Goal: Task Accomplishment & Management: Manage account settings

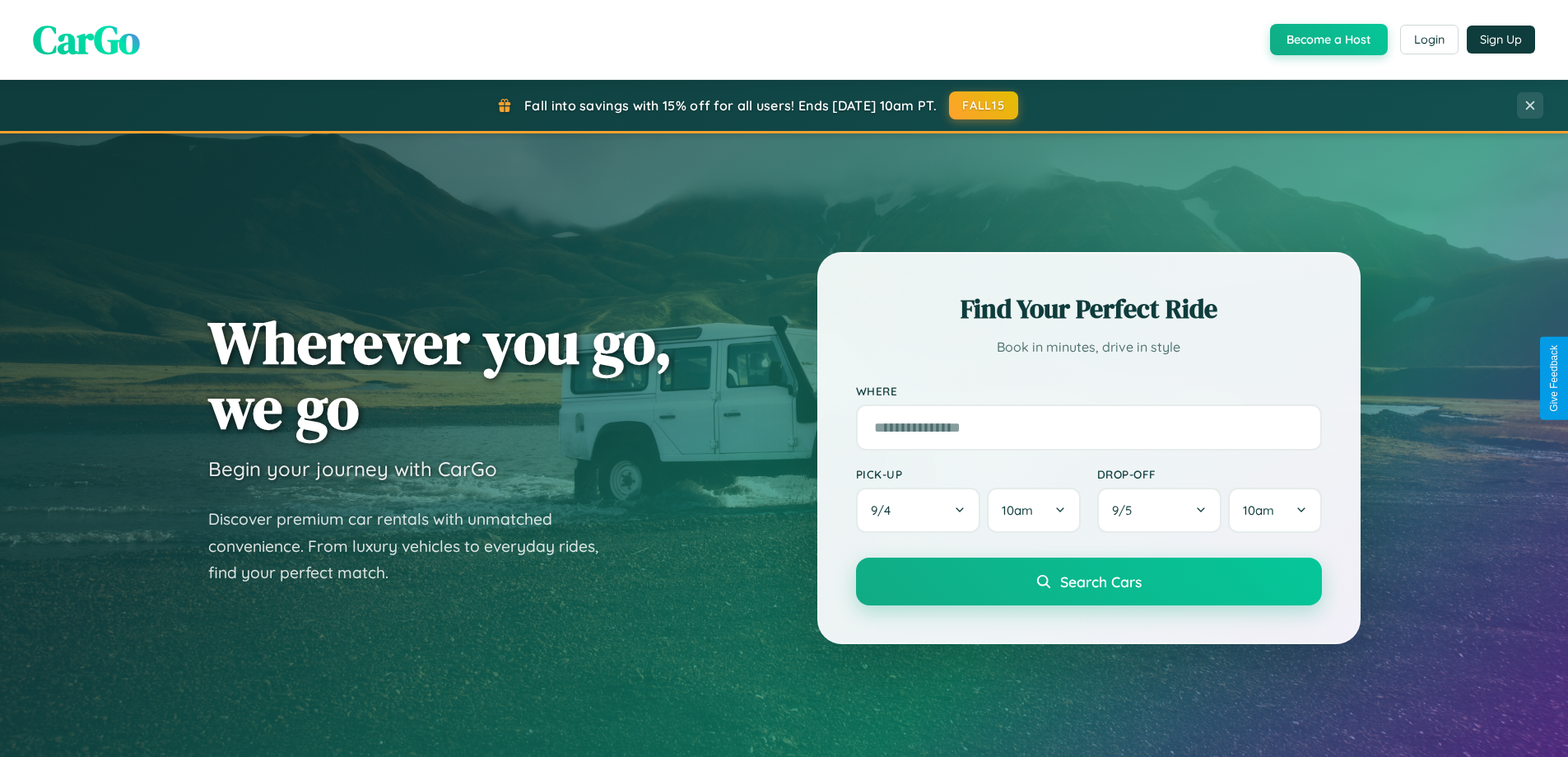
scroll to position [1133, 0]
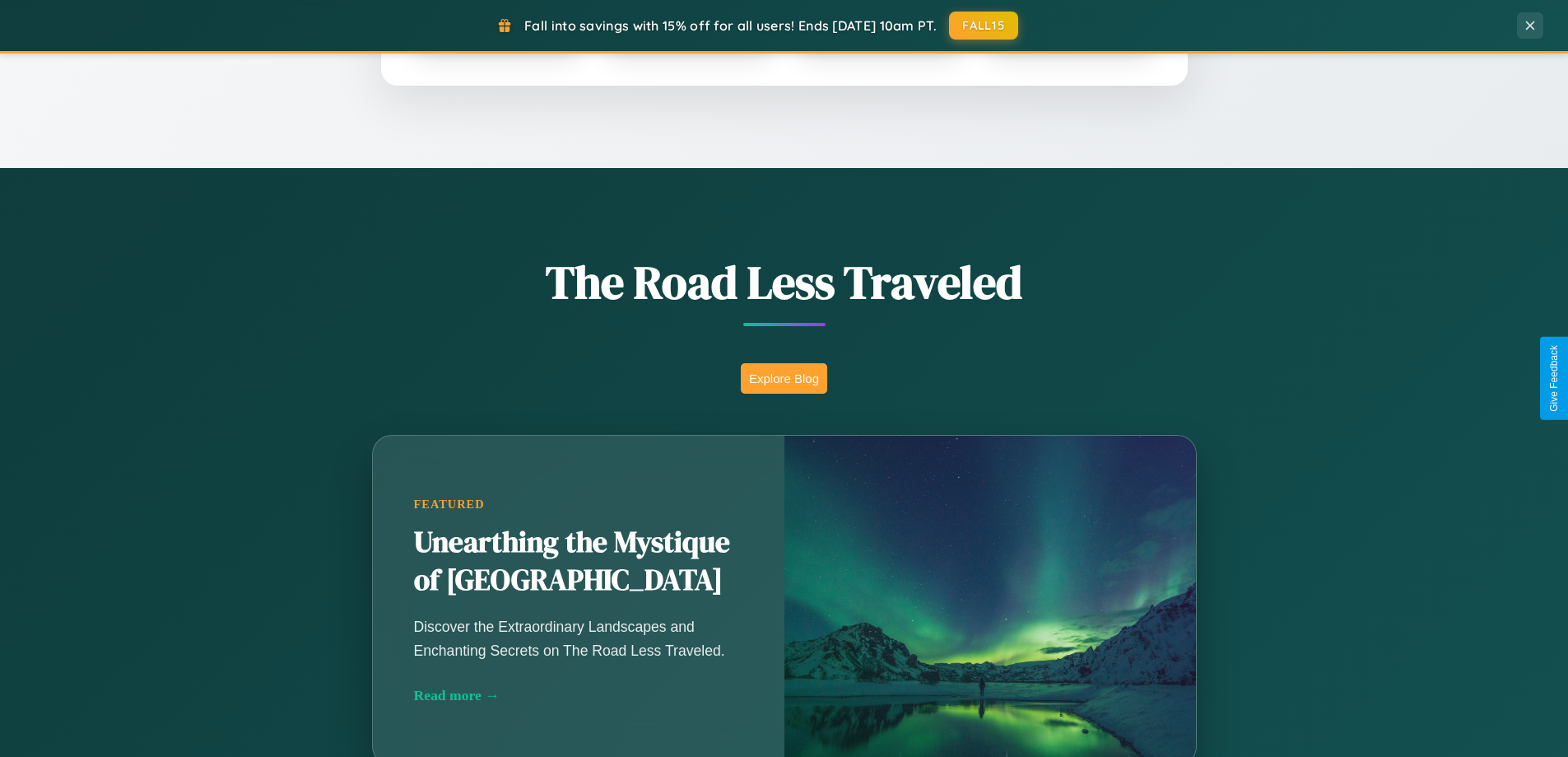
click at [784, 378] on button "Explore Blog" at bounding box center [784, 378] width 87 height 30
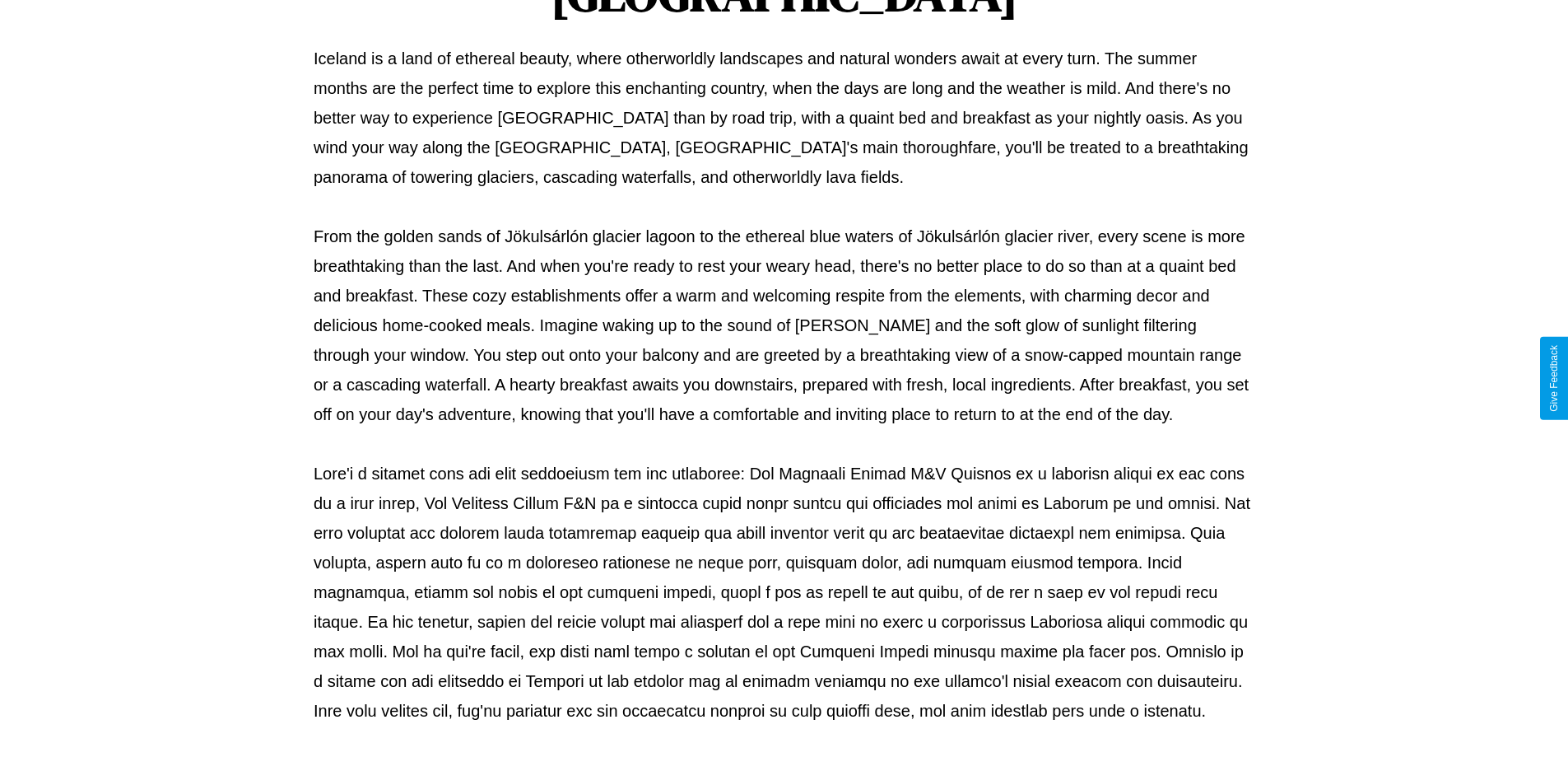
scroll to position [532, 0]
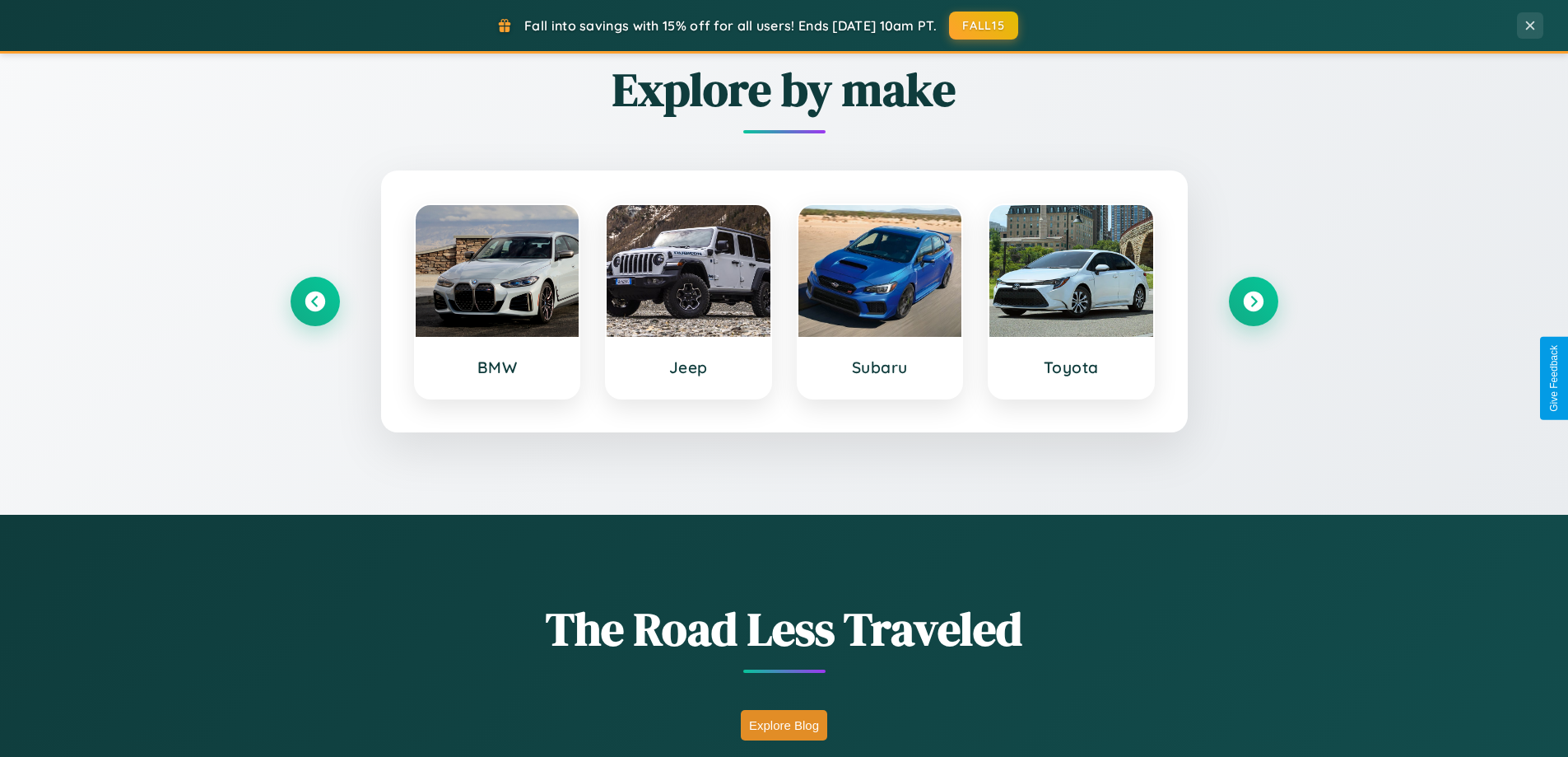
scroll to position [710, 0]
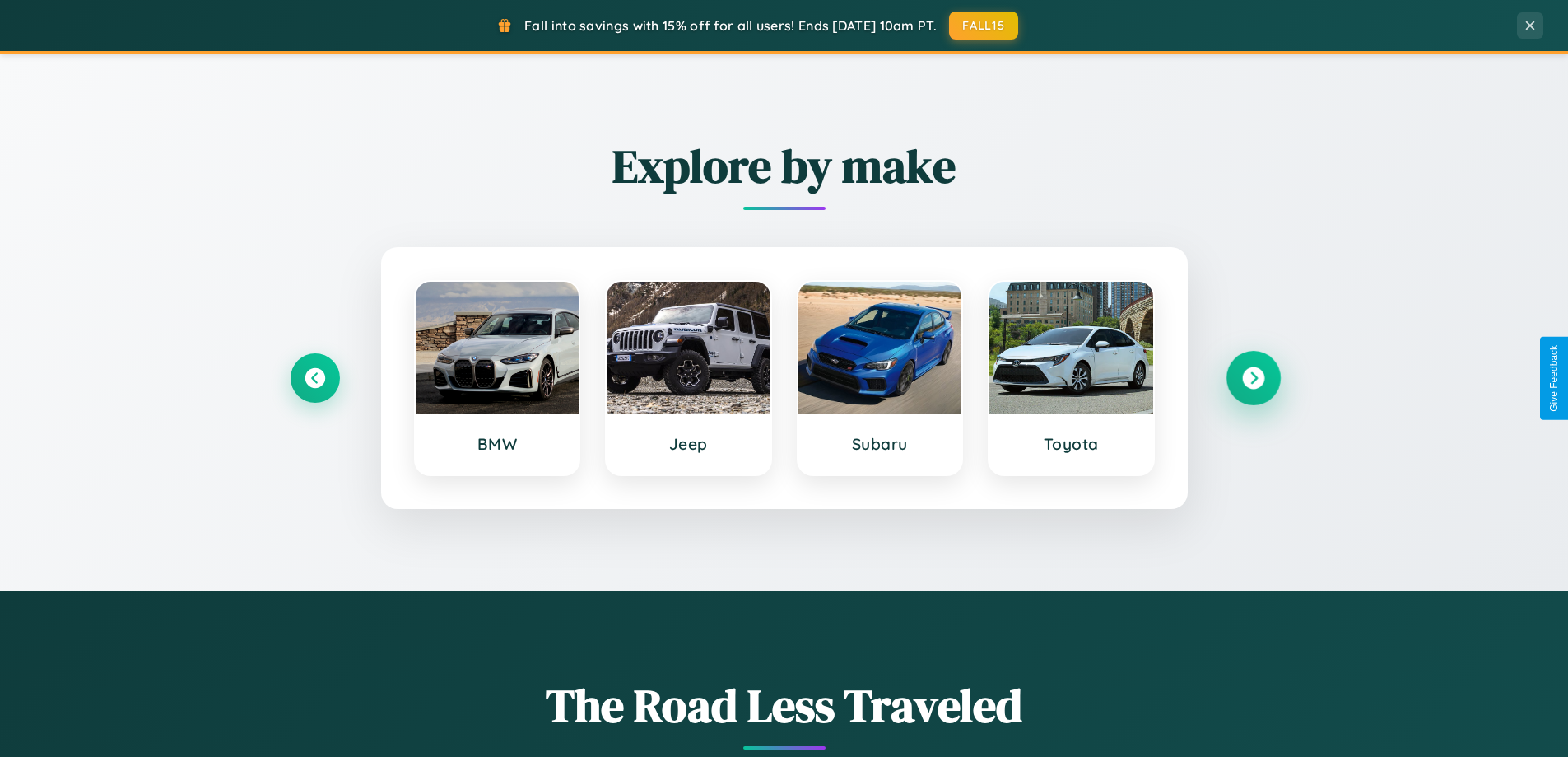
click at [1253, 378] on icon at bounding box center [1253, 378] width 22 height 22
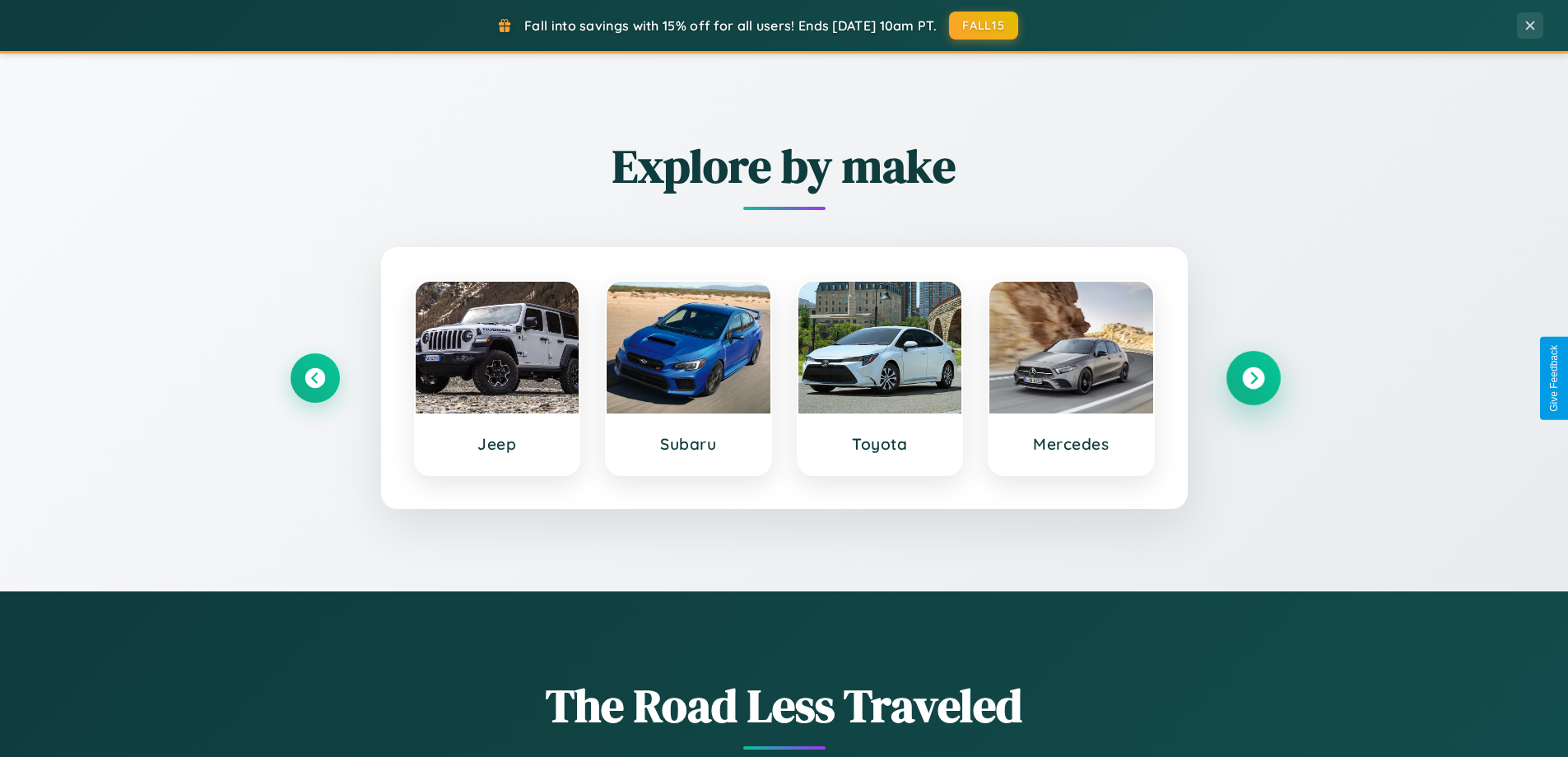
click at [1253, 378] on icon at bounding box center [1253, 378] width 22 height 22
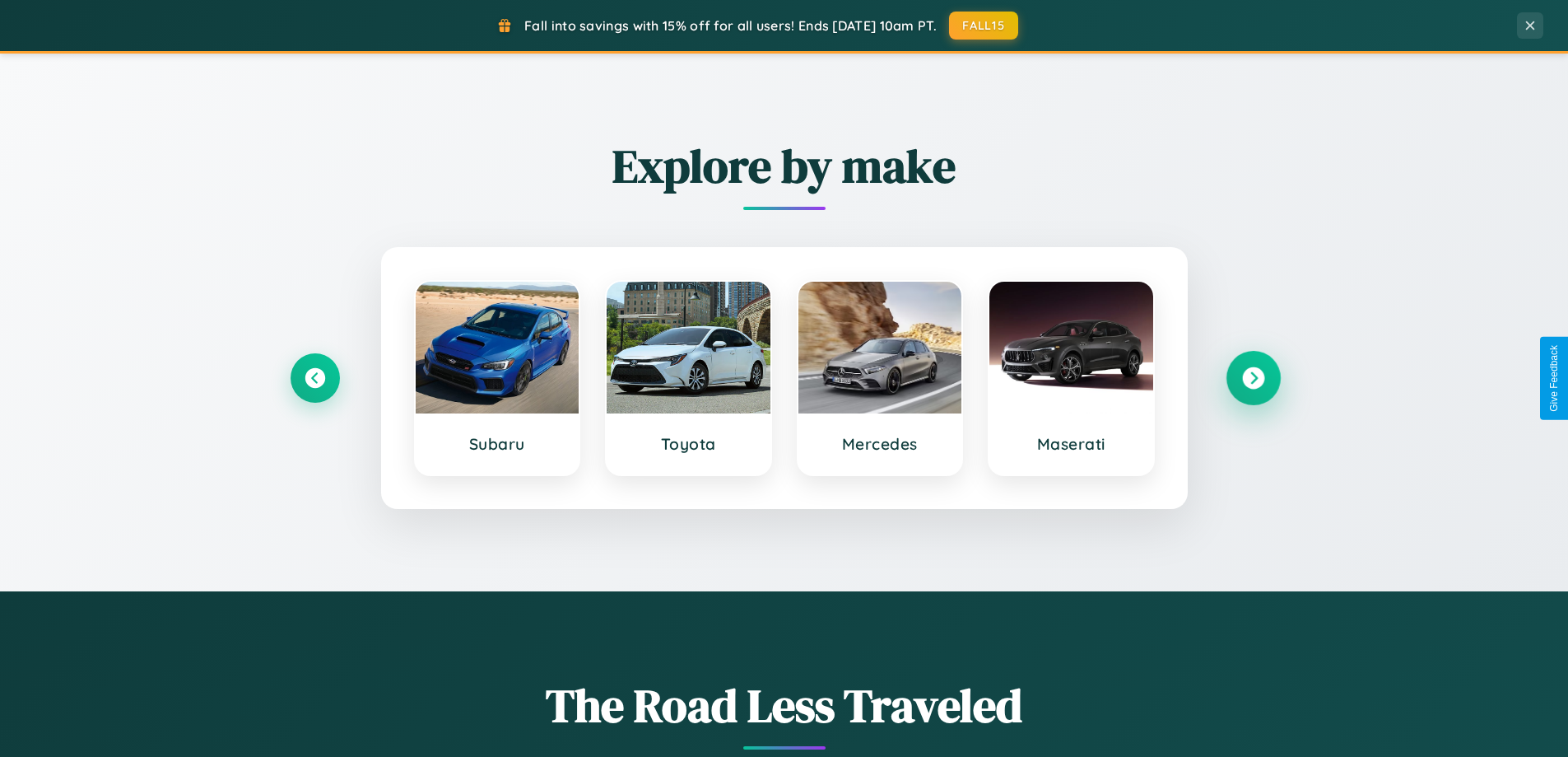
click at [1253, 378] on icon at bounding box center [1253, 378] width 22 height 22
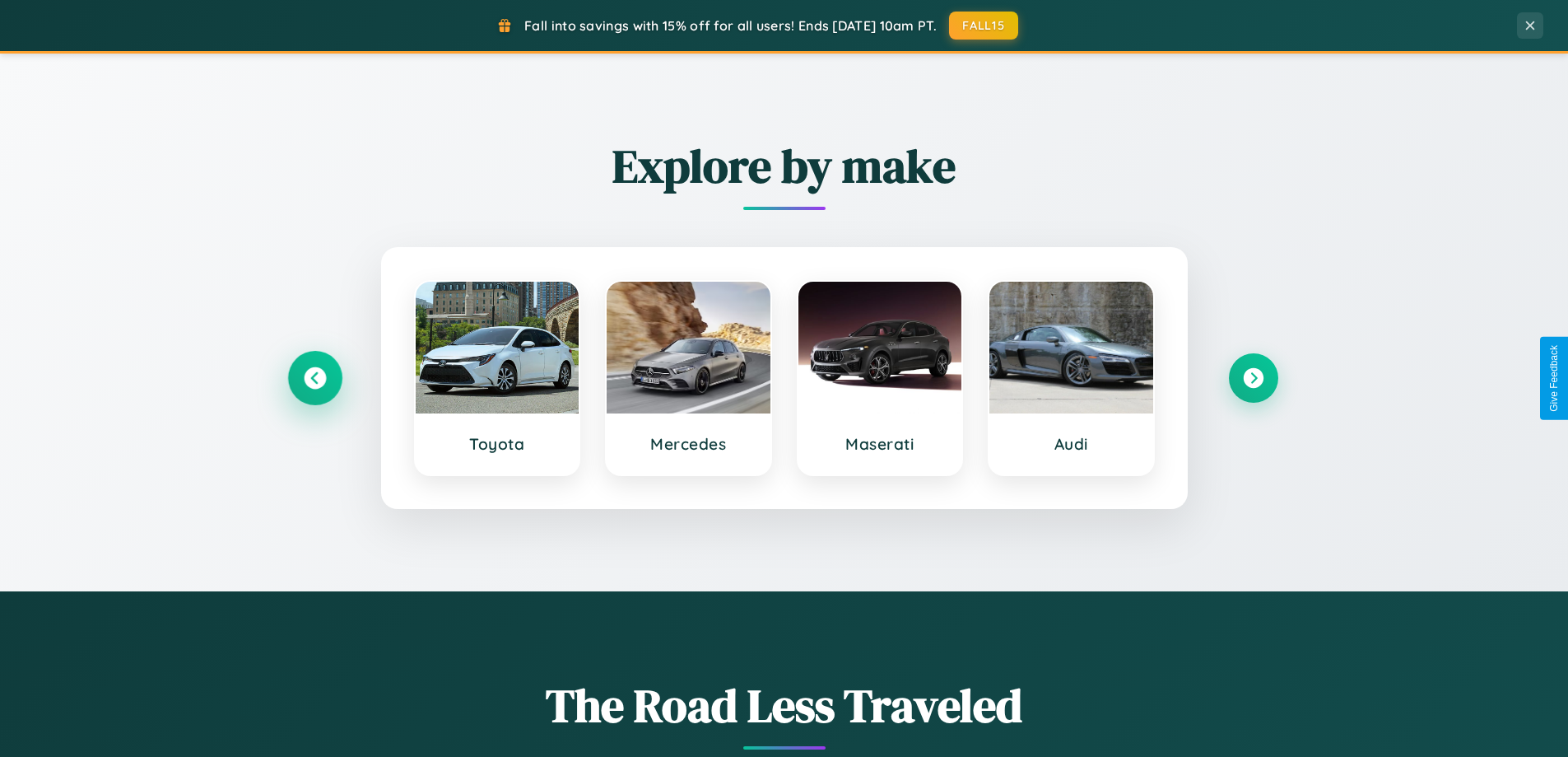
click at [315, 378] on icon at bounding box center [315, 378] width 22 height 22
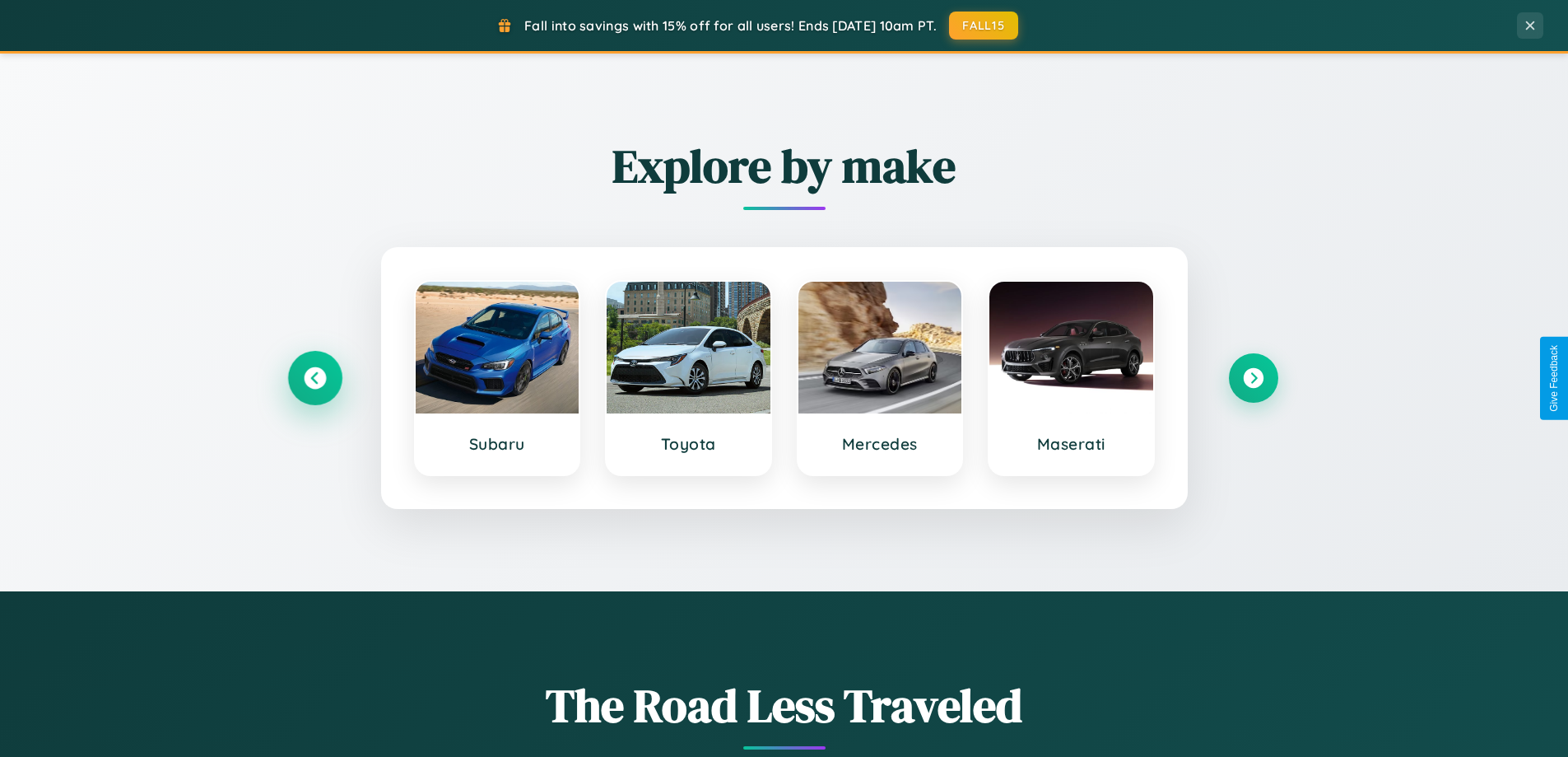
scroll to position [3168, 0]
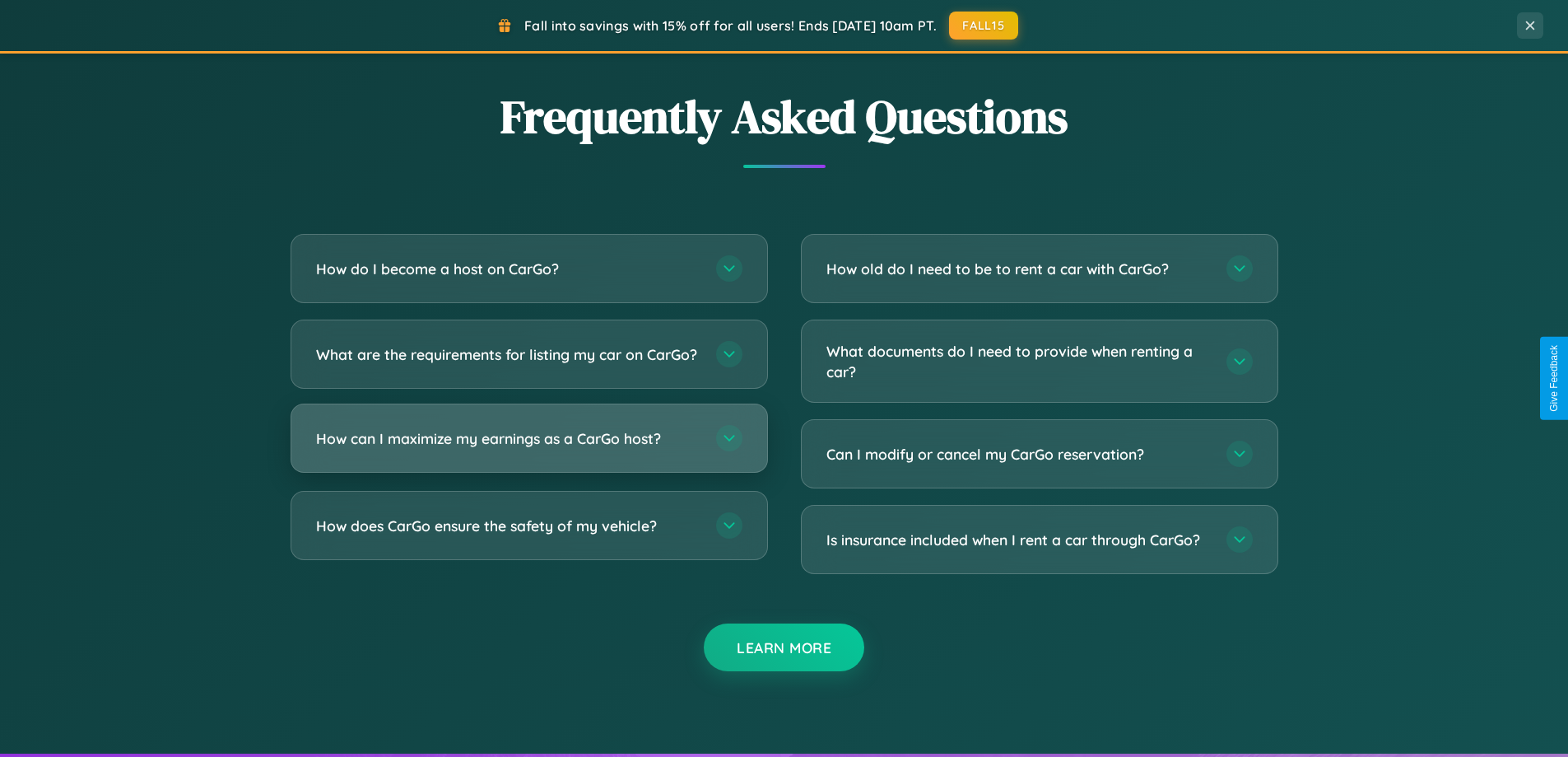
click at [528, 449] on h3 "How can I maximize my earnings as a CarGo host?" at bounding box center [508, 439] width 384 height 21
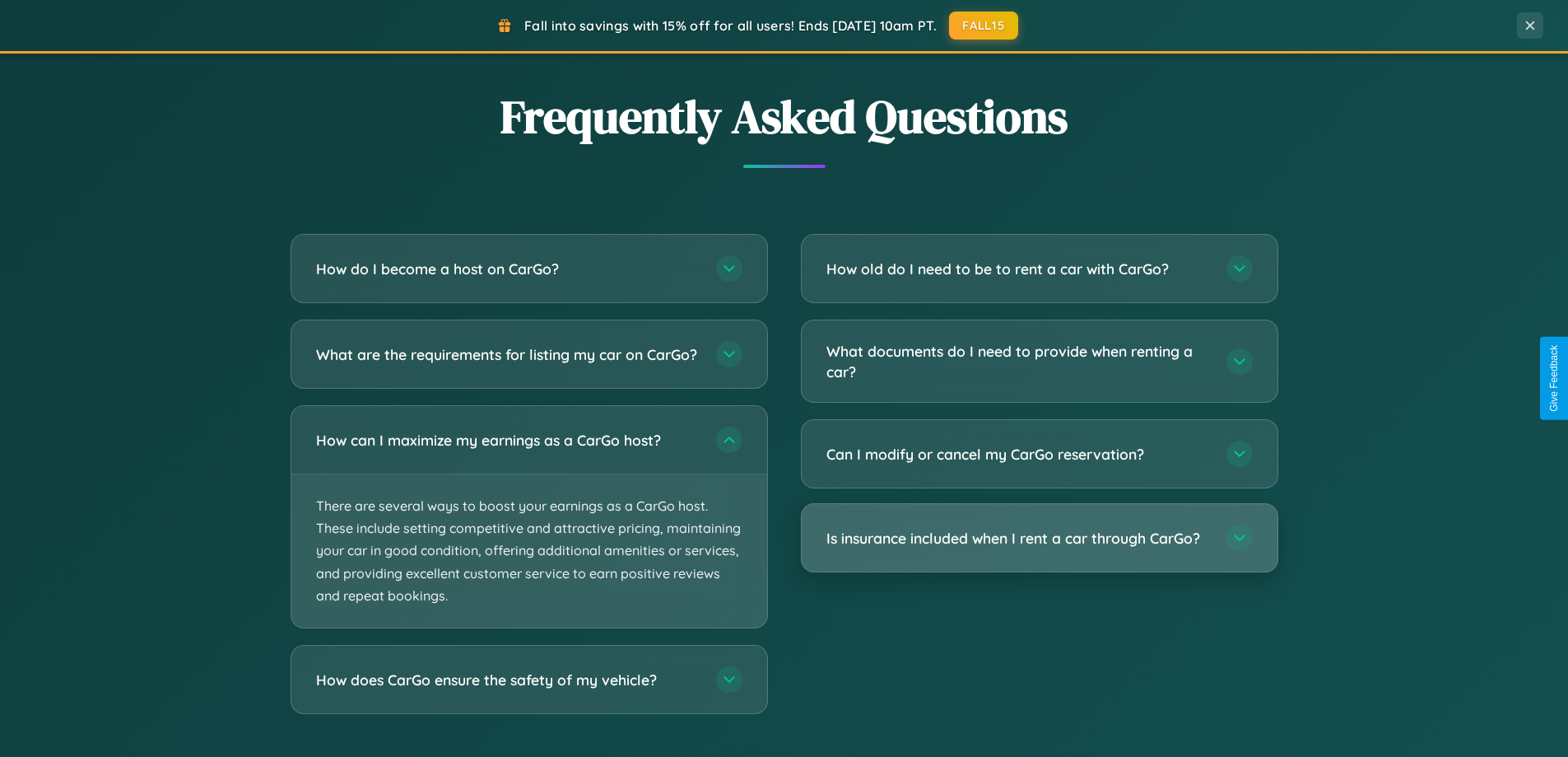
click at [1039, 539] on h3 "Is insurance included when I rent a car through CarGo?" at bounding box center [1018, 539] width 384 height 21
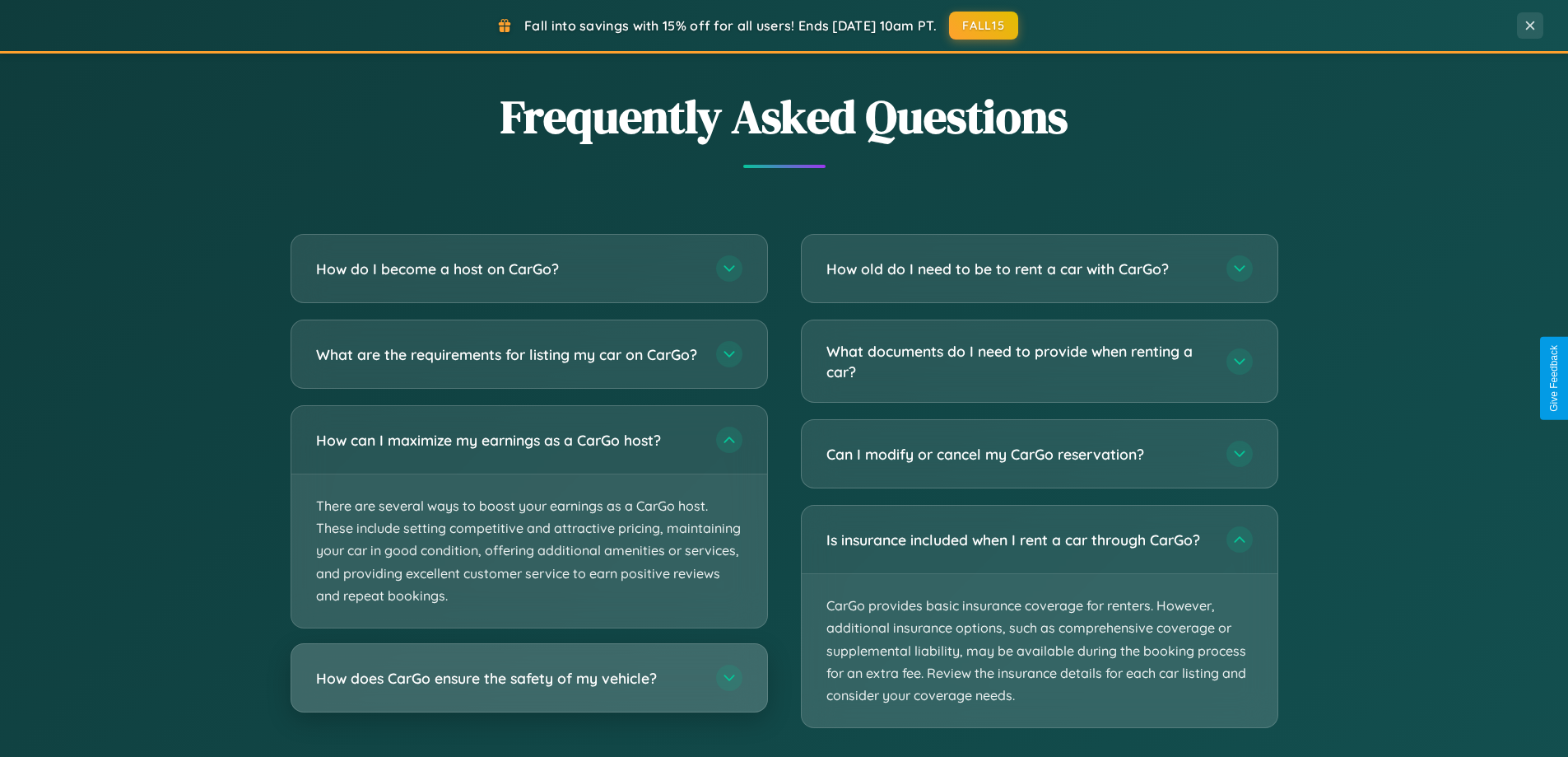
click at [528, 688] on h3 "How does CarGo ensure the safety of my vehicle?" at bounding box center [508, 678] width 384 height 21
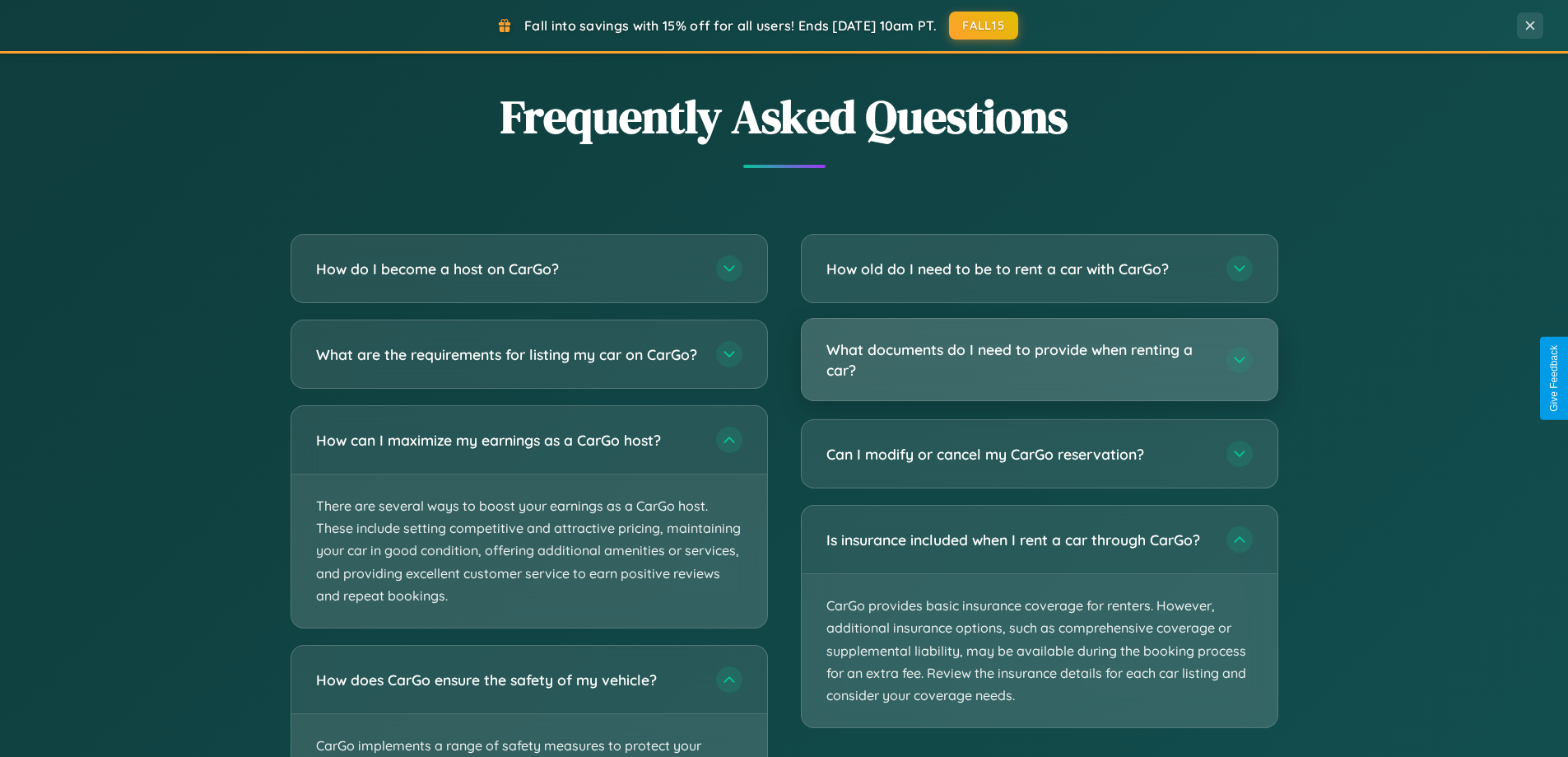
click at [1039, 360] on h3 "What documents do I need to provide when renting a car?" at bounding box center [1018, 359] width 384 height 40
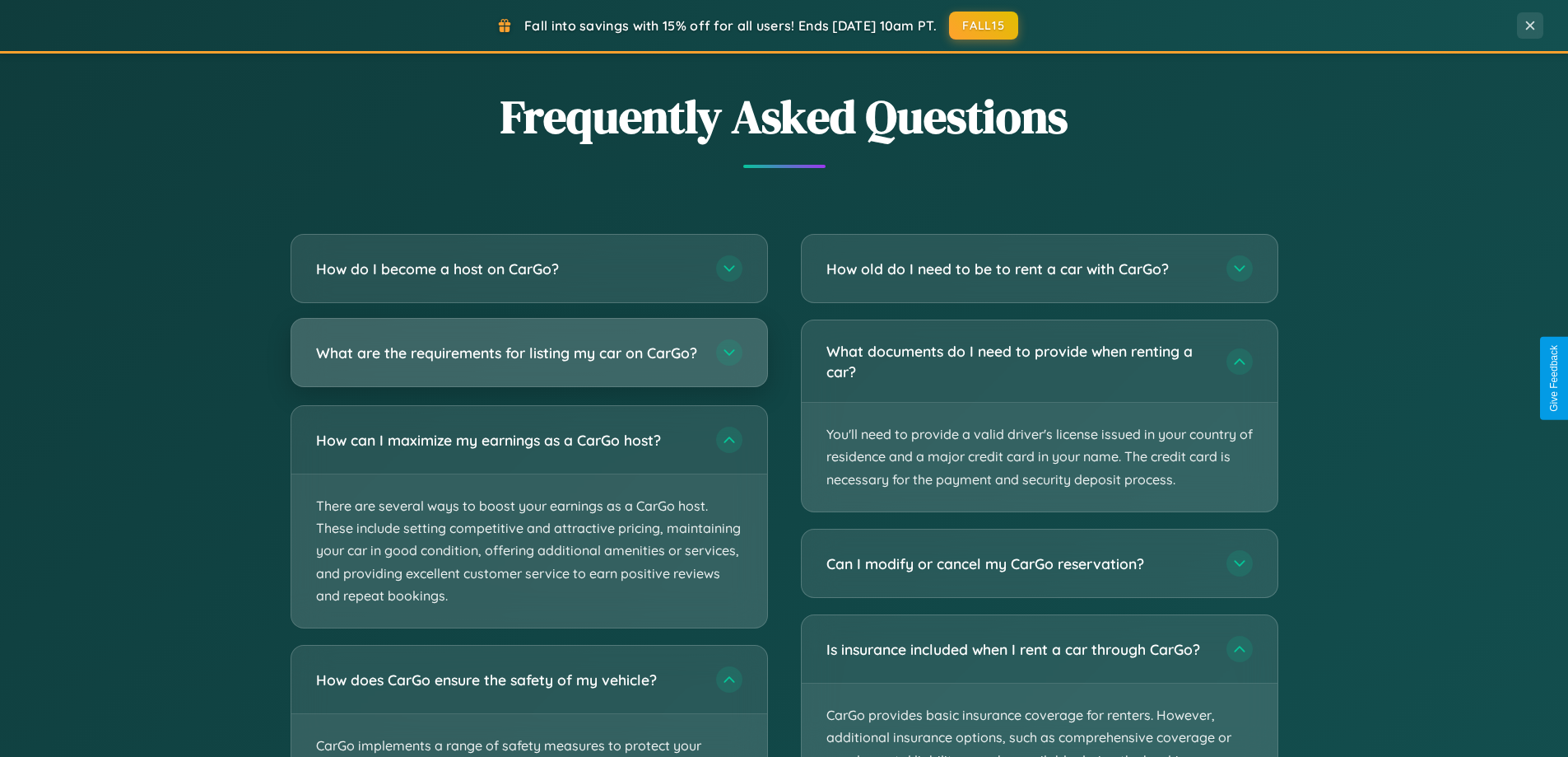
click at [528, 360] on h3 "What are the requirements for listing my car on CarGo?" at bounding box center [508, 353] width 384 height 21
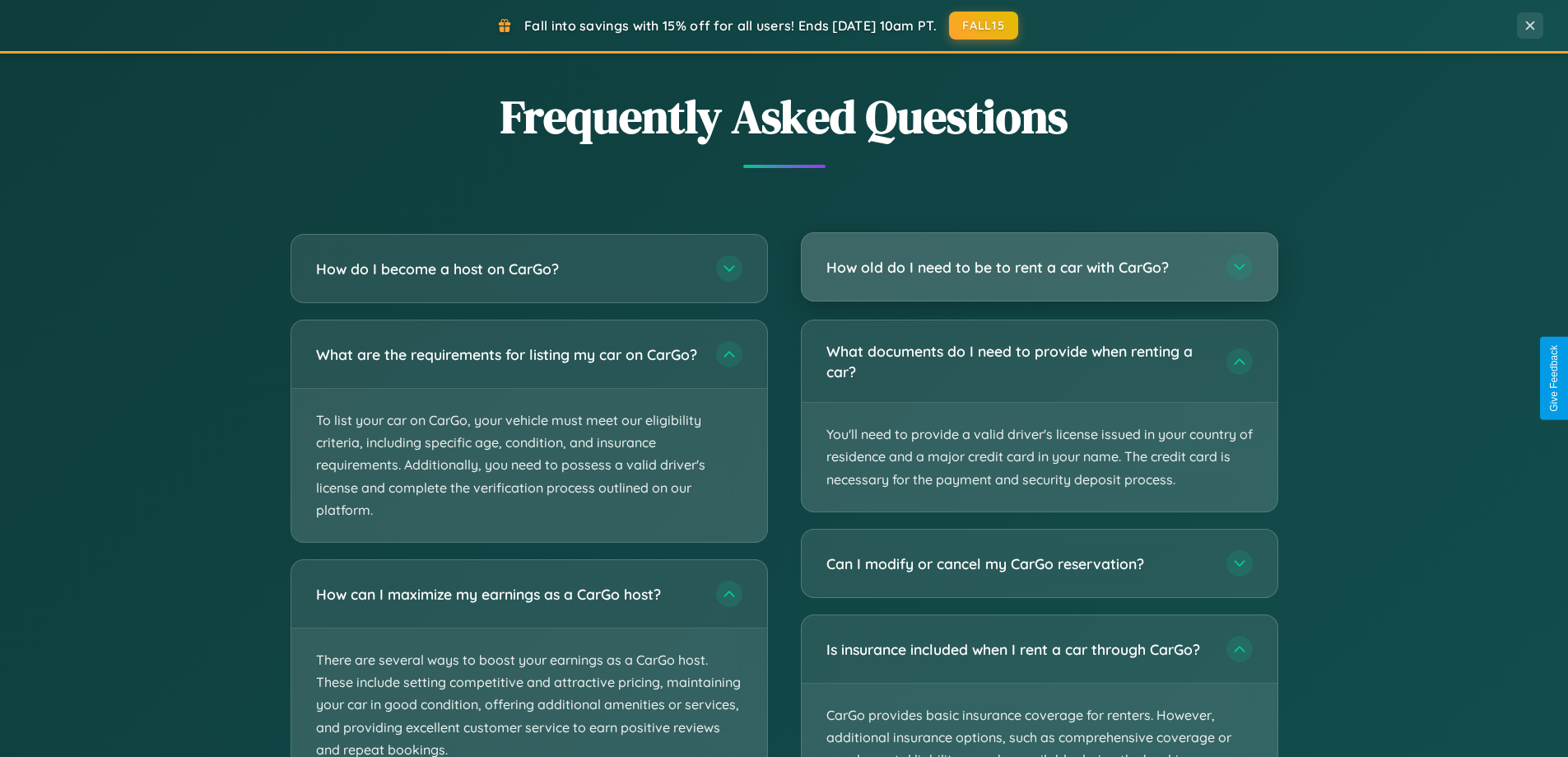
click at [1039, 268] on h3 "How old do I need to be to rent a car with CarGo?" at bounding box center [1018, 268] width 384 height 21
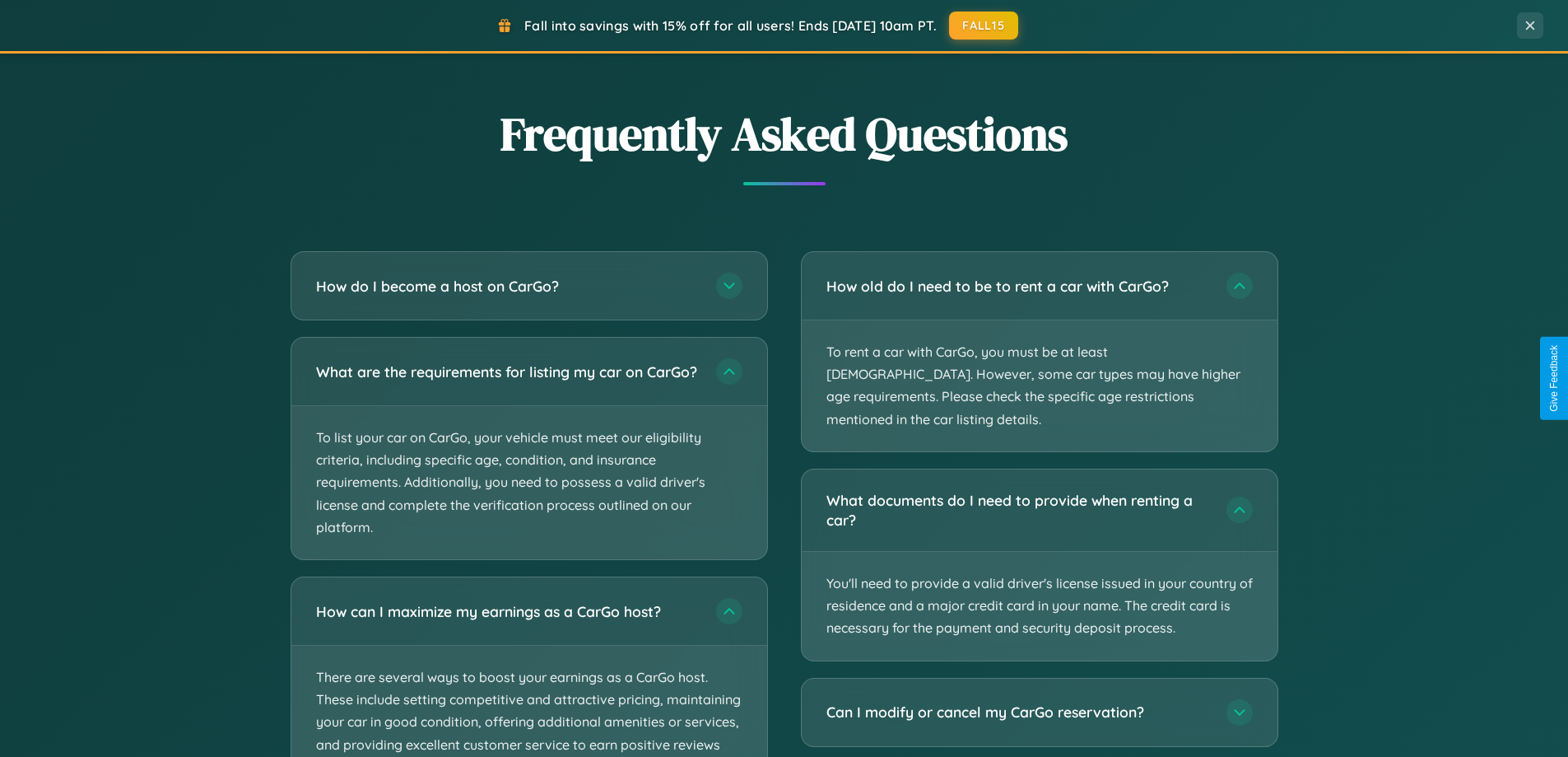
scroll to position [0, 0]
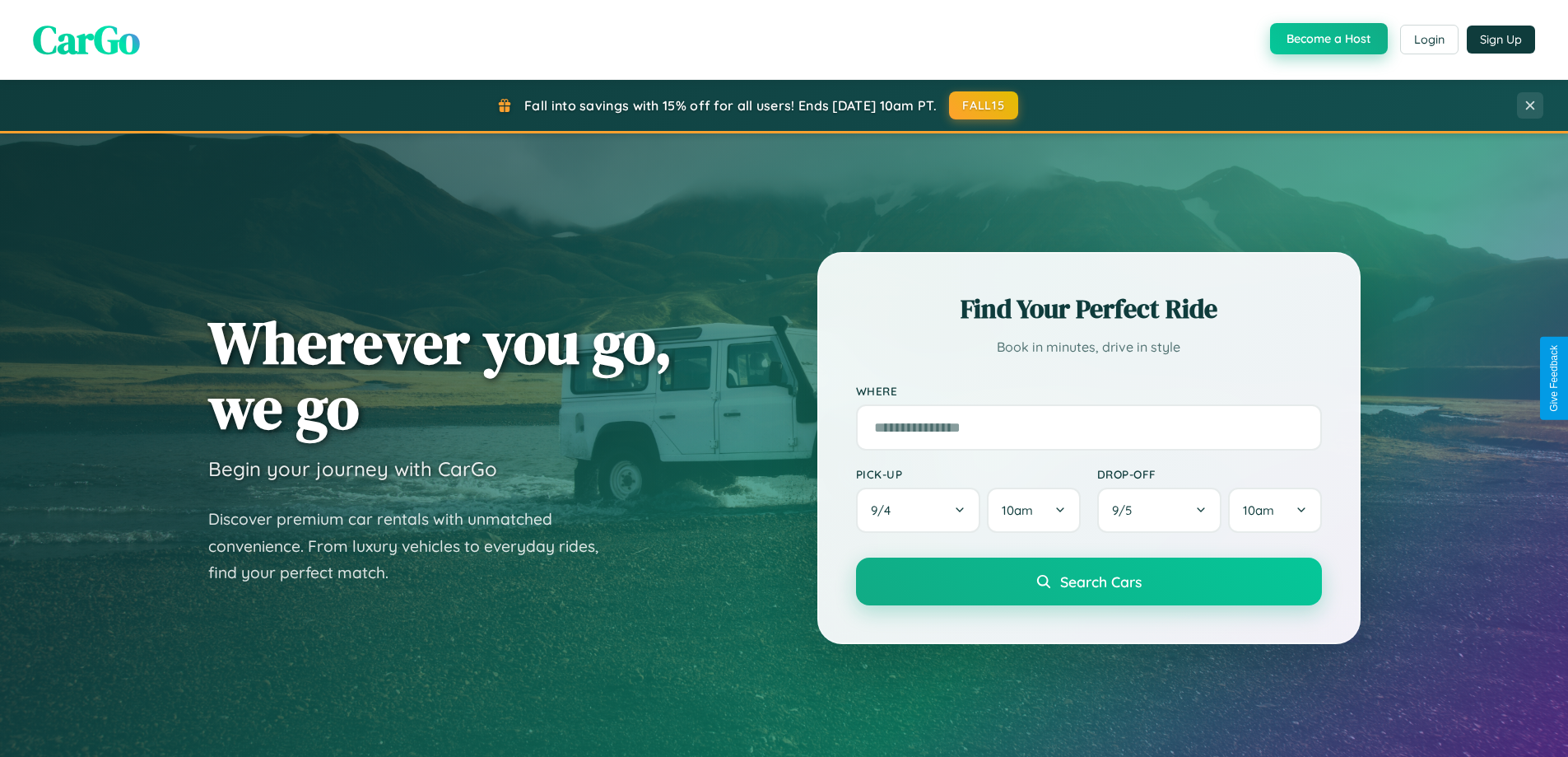
click at [1327, 39] on button "Become a Host" at bounding box center [1329, 39] width 118 height 31
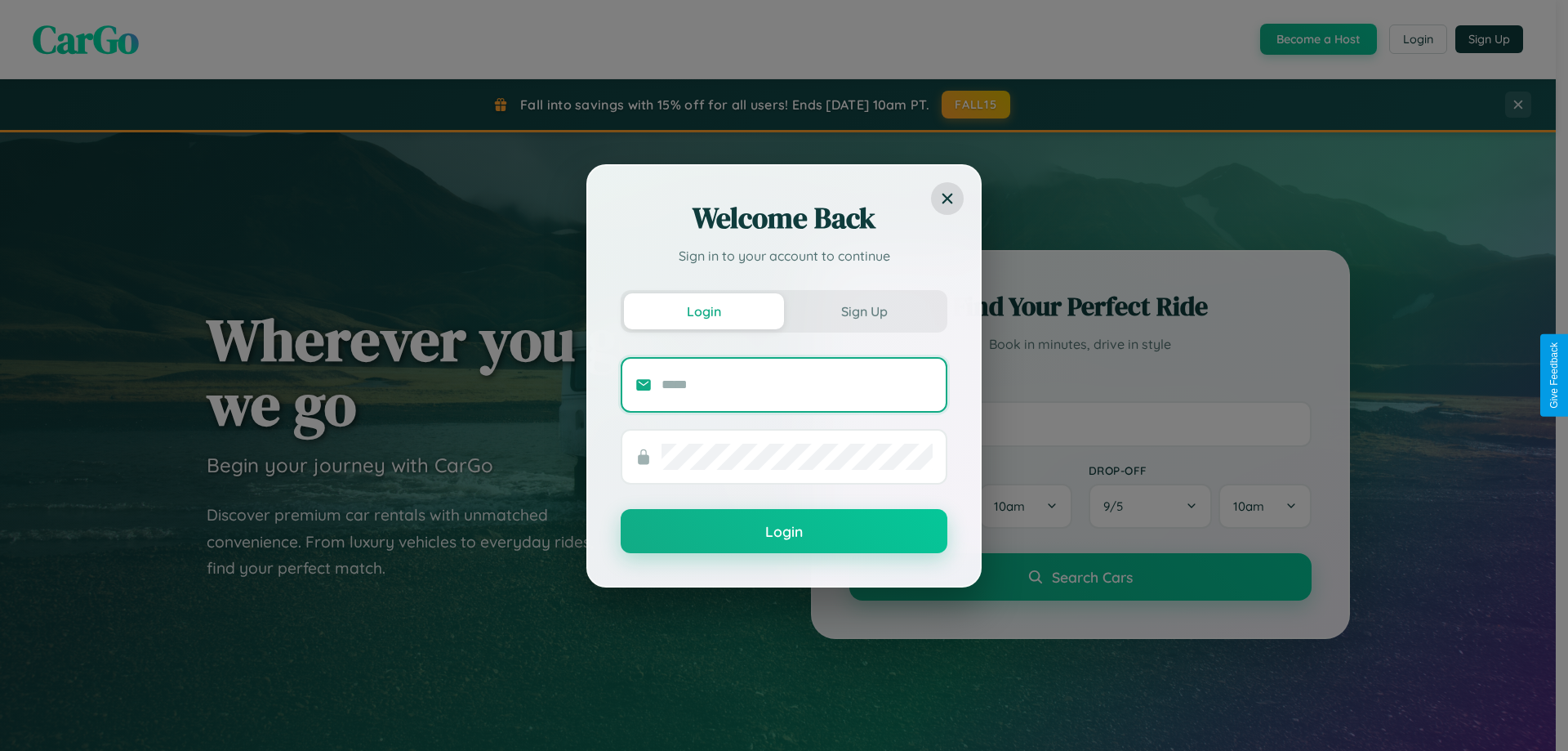
click at [797, 384] on input "text" at bounding box center [797, 385] width 271 height 26
type input "**********"
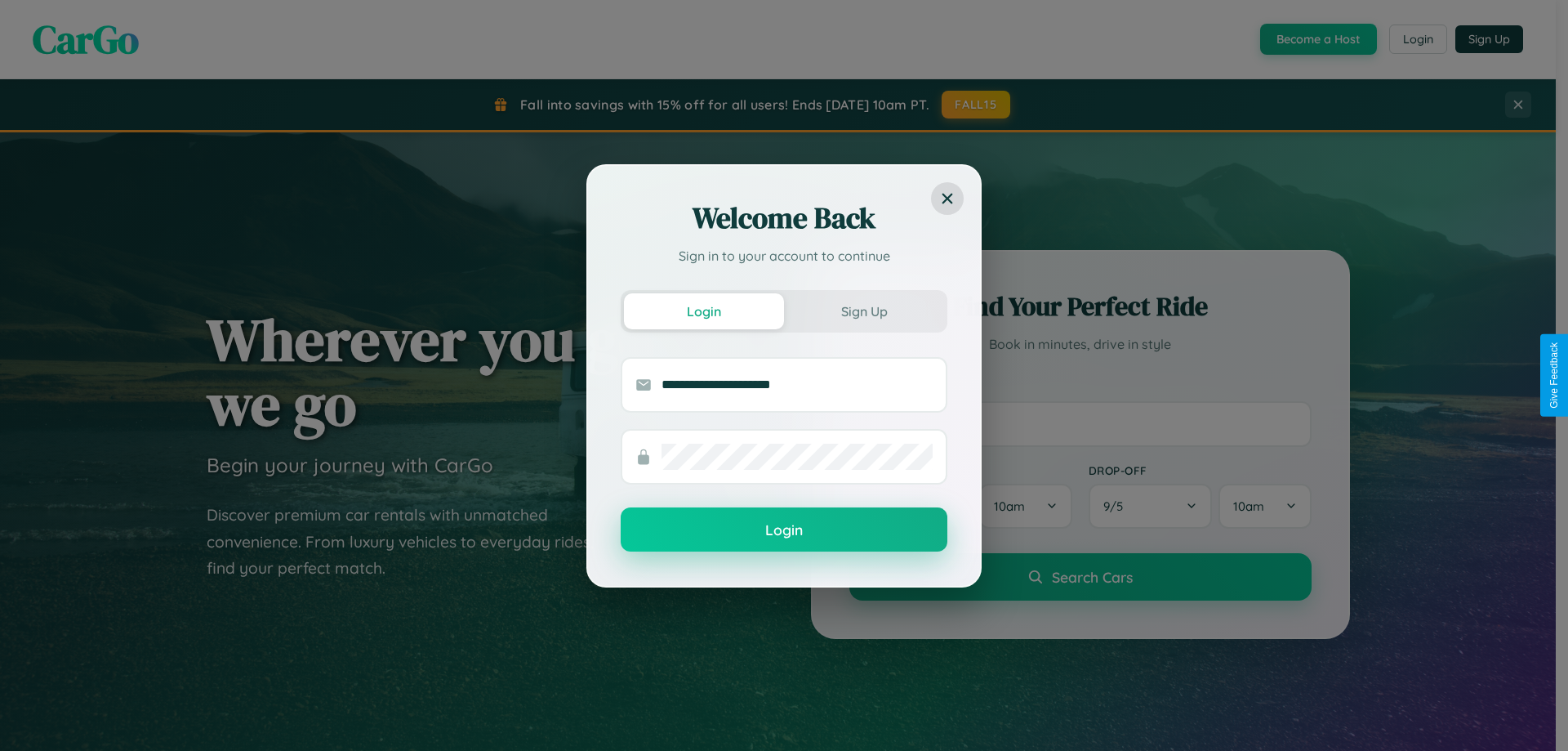
click at [784, 530] on button "Login" at bounding box center [783, 529] width 327 height 44
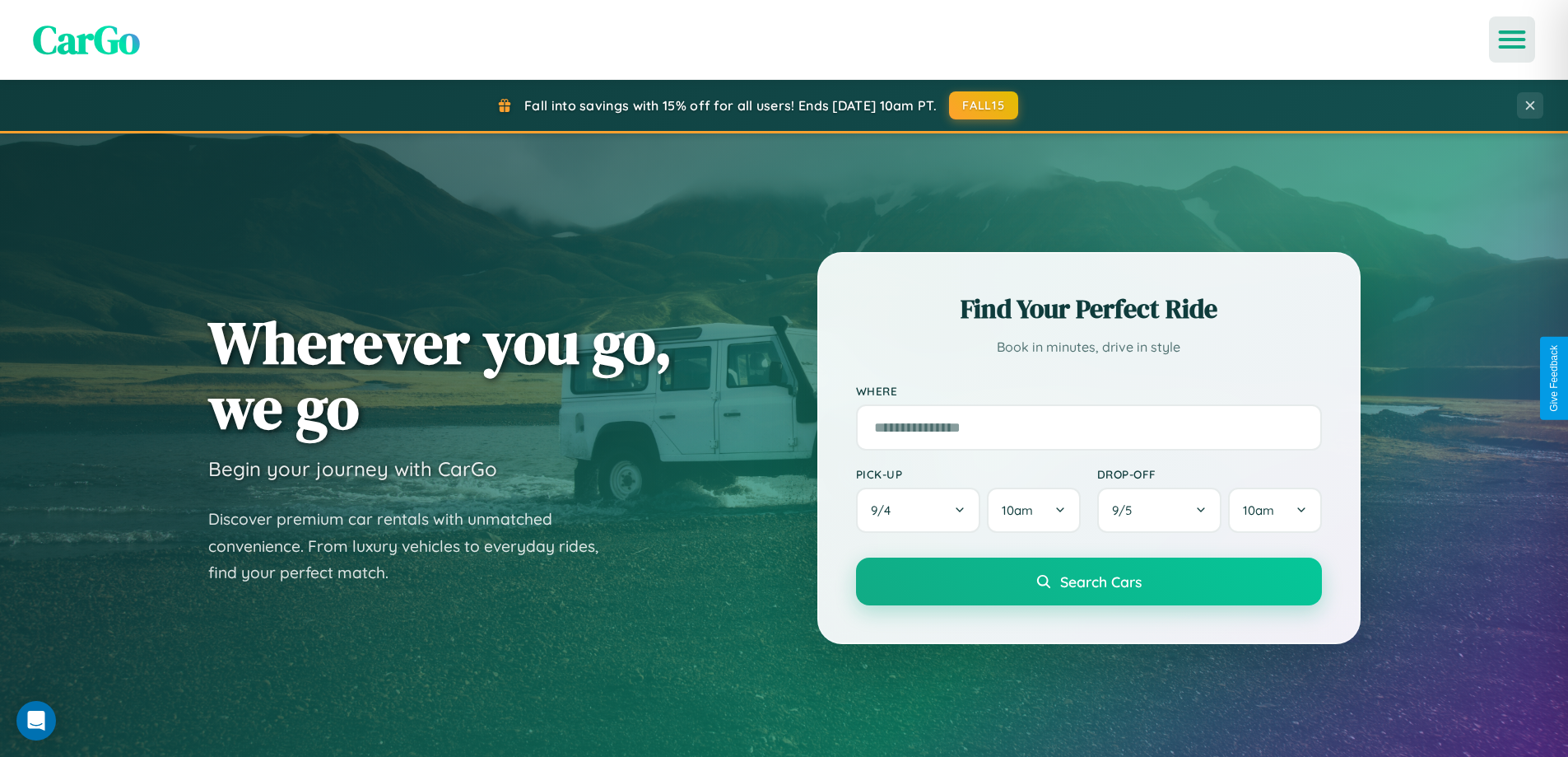
click at [1512, 40] on icon "Open menu" at bounding box center [1513, 39] width 24 height 15
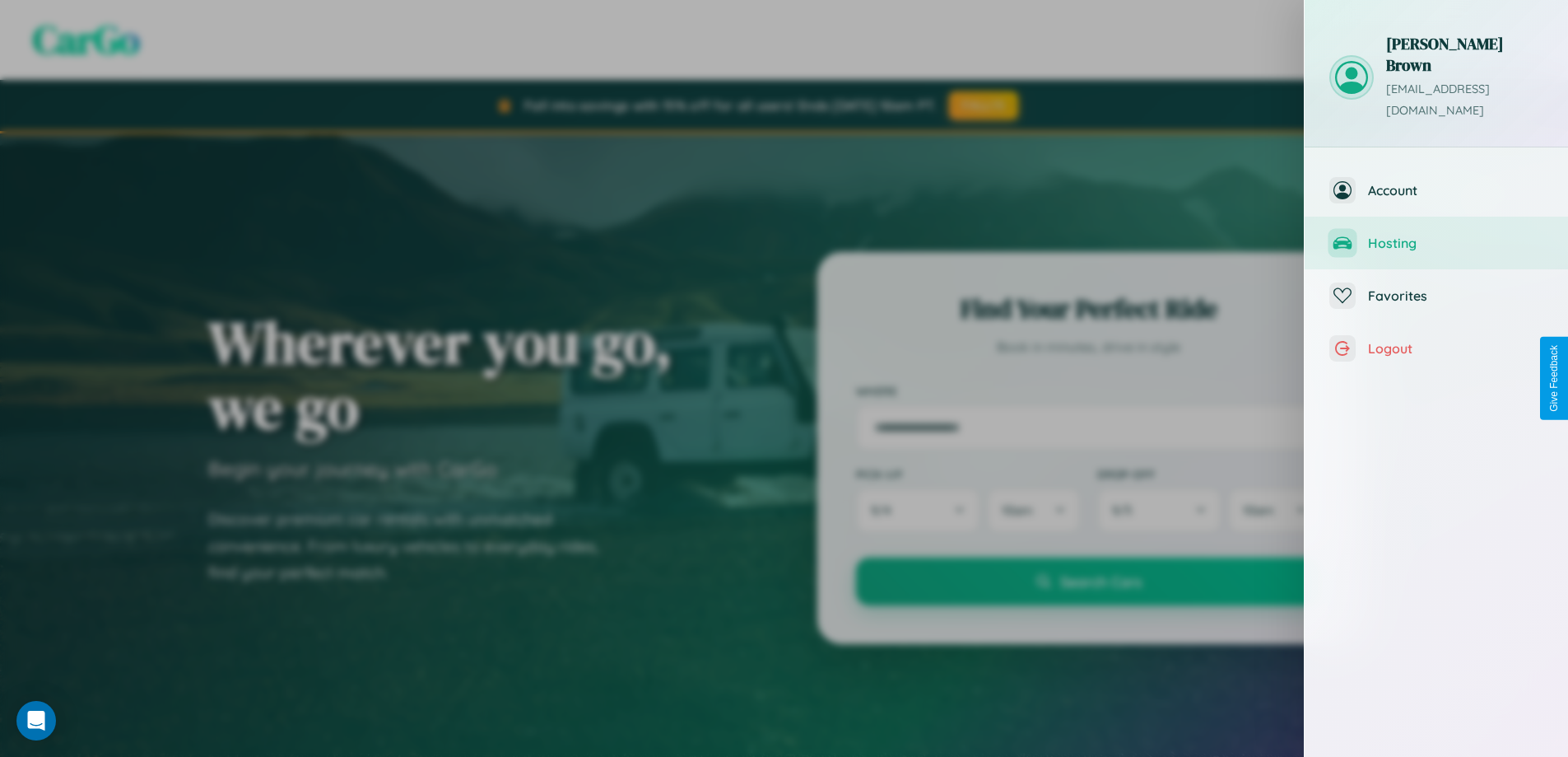
click at [1436, 235] on span "Hosting" at bounding box center [1456, 243] width 175 height 16
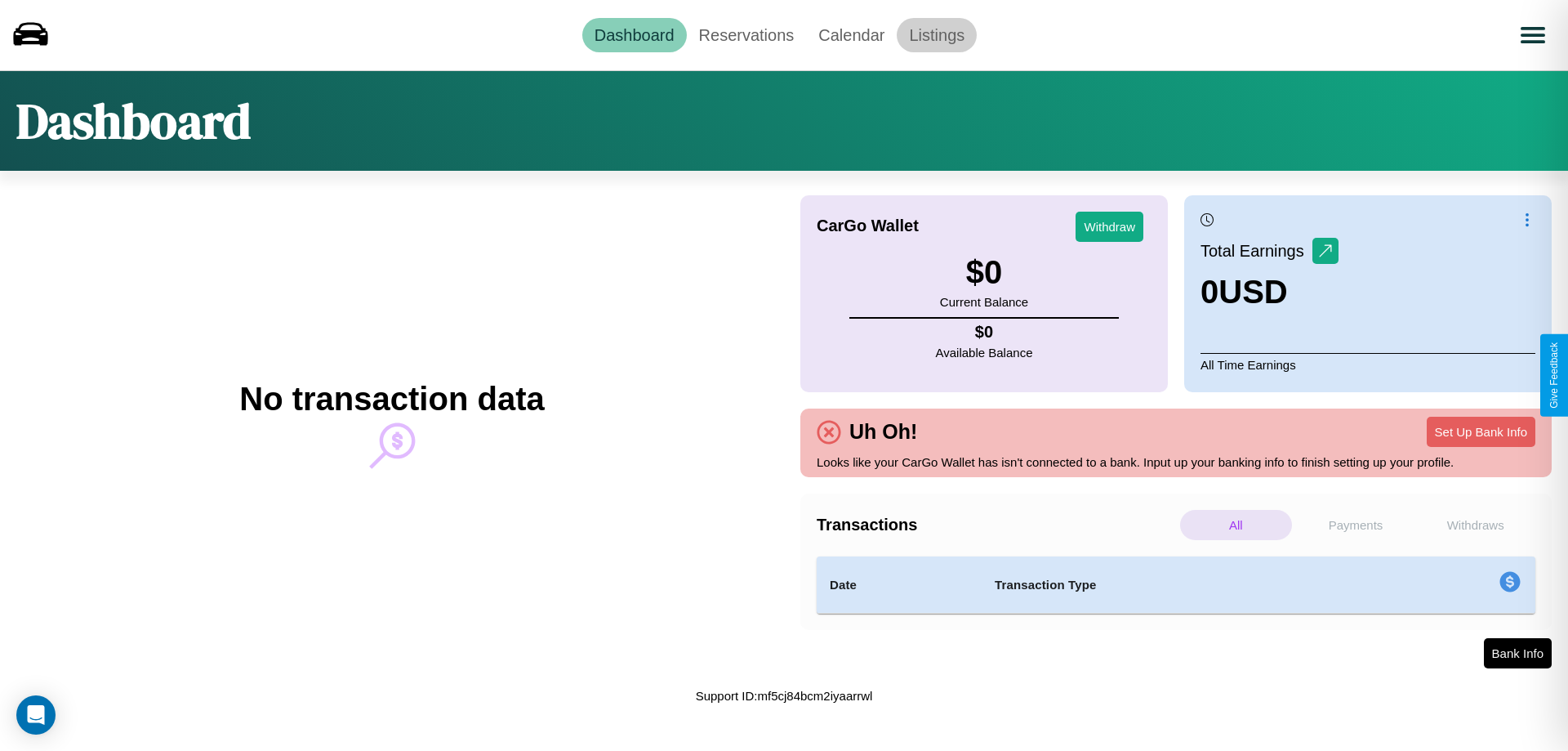
click at [937, 34] on link "Listings" at bounding box center [937, 35] width 80 height 34
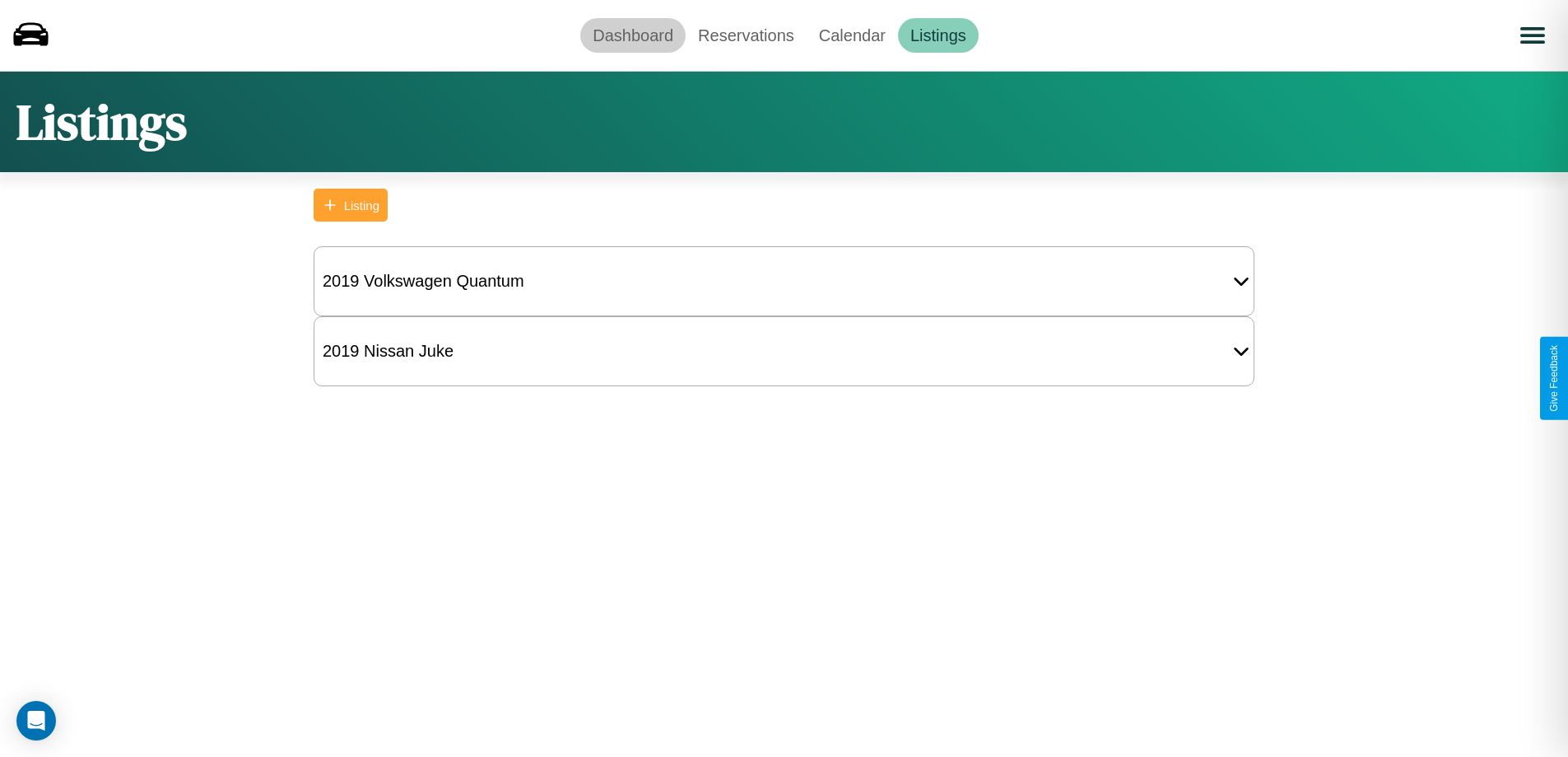
click at [633, 34] on link "Dashboard" at bounding box center [633, 35] width 106 height 34
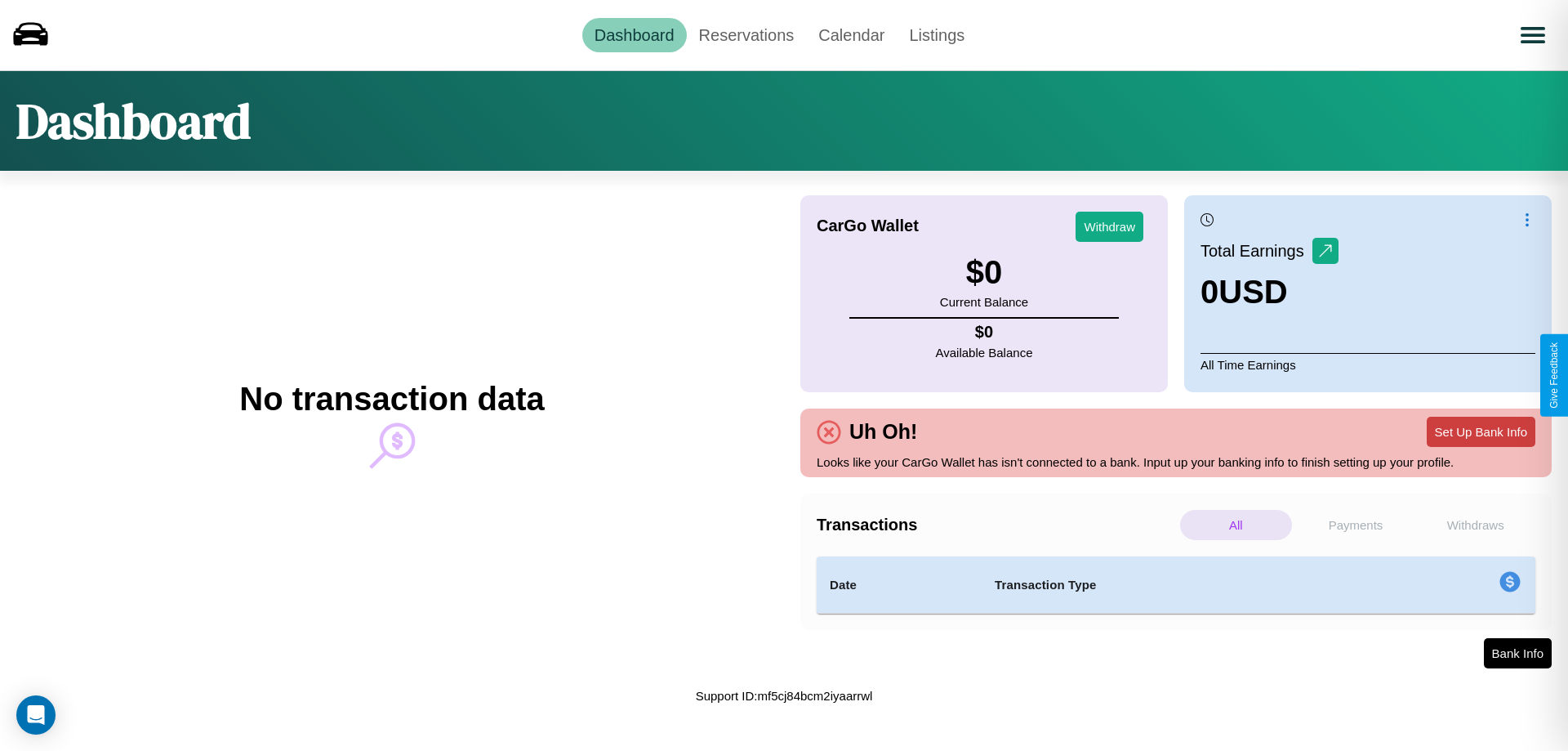
click at [1480, 431] on button "Set Up Bank Info" at bounding box center [1480, 431] width 108 height 30
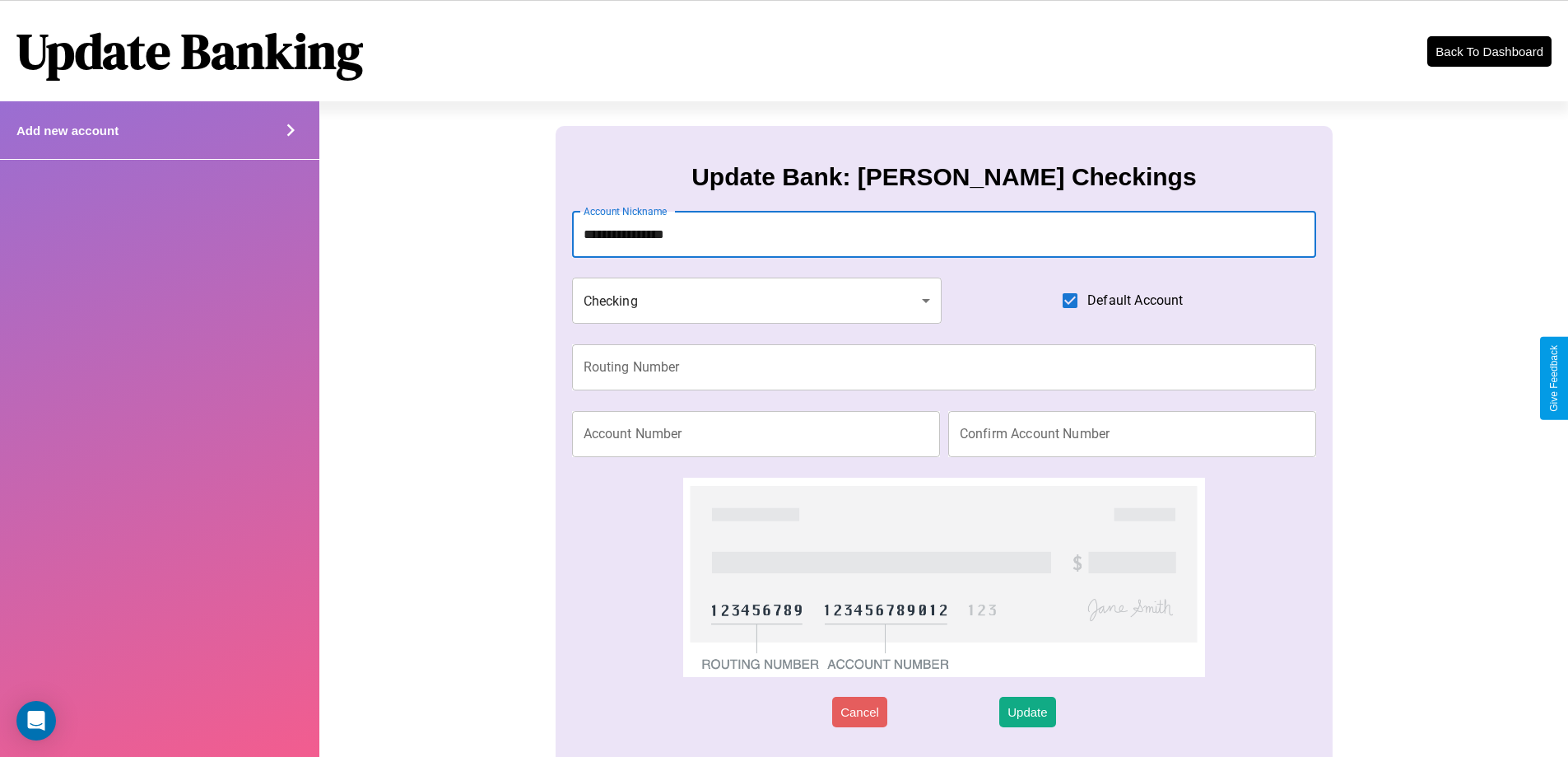
type input "**********"
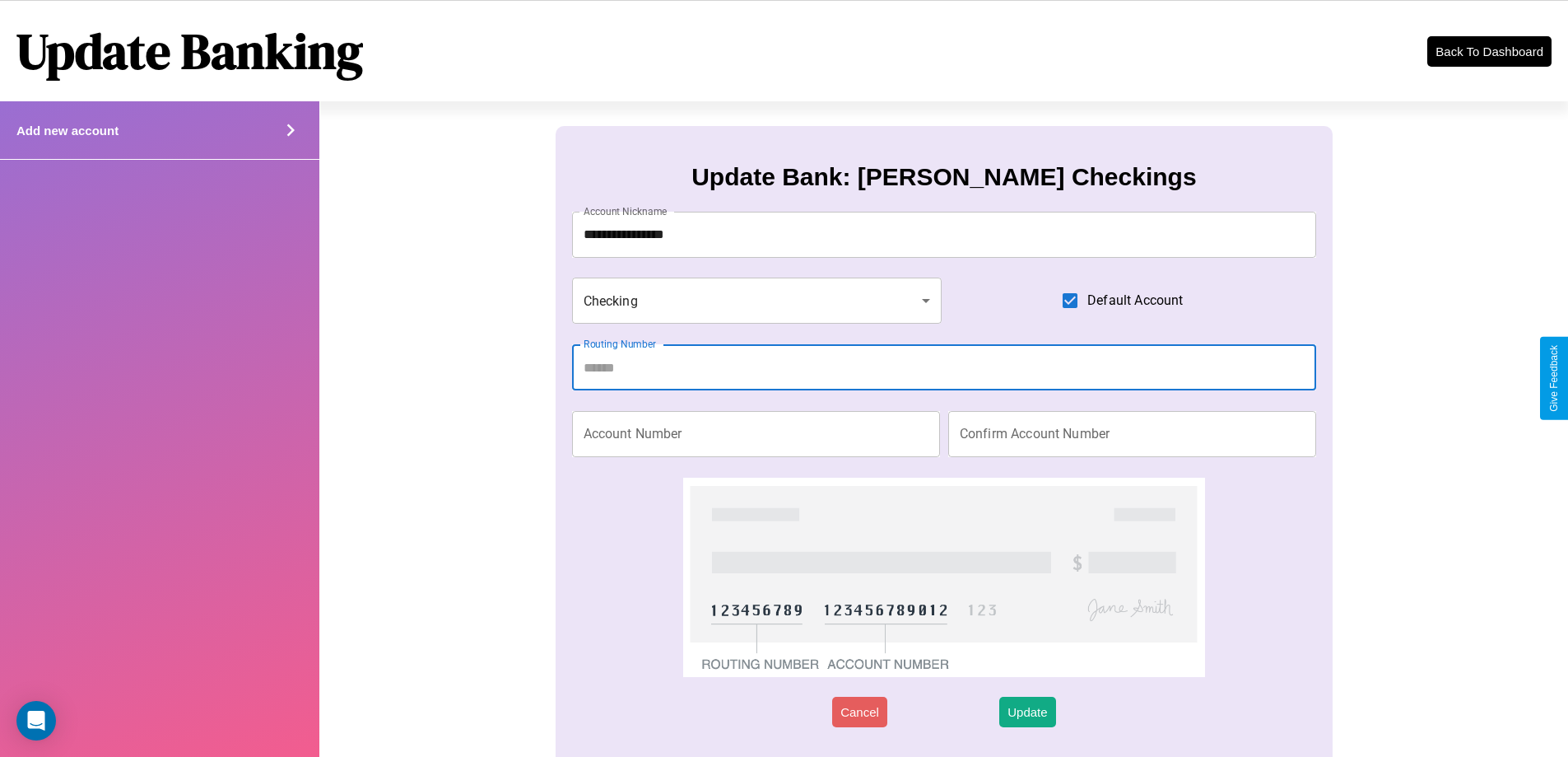
click at [944, 367] on input "Routing Number" at bounding box center [944, 367] width 745 height 46
type input "*********"
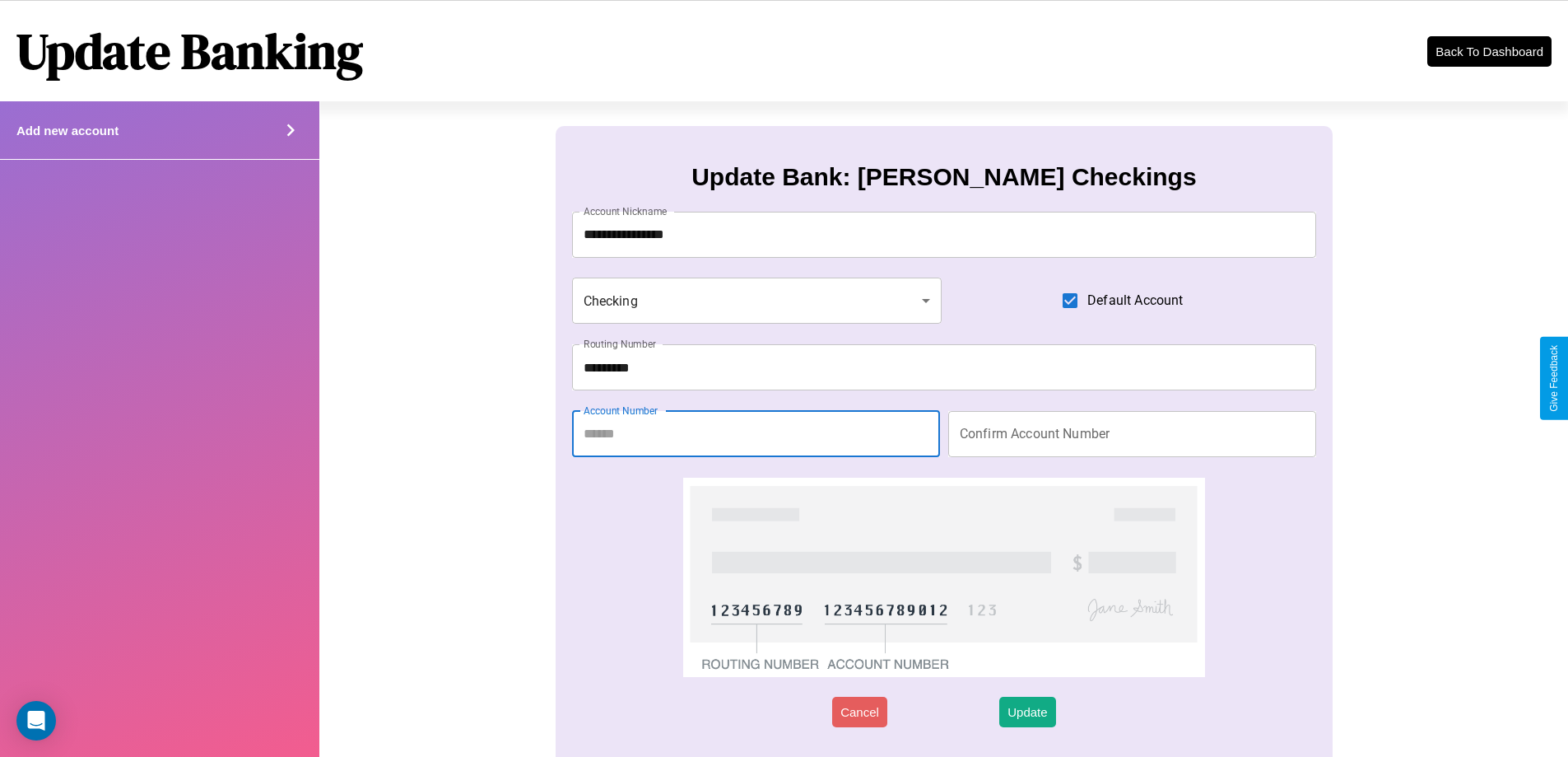
click at [756, 433] on input "Account Number" at bounding box center [756, 434] width 368 height 46
type input "********"
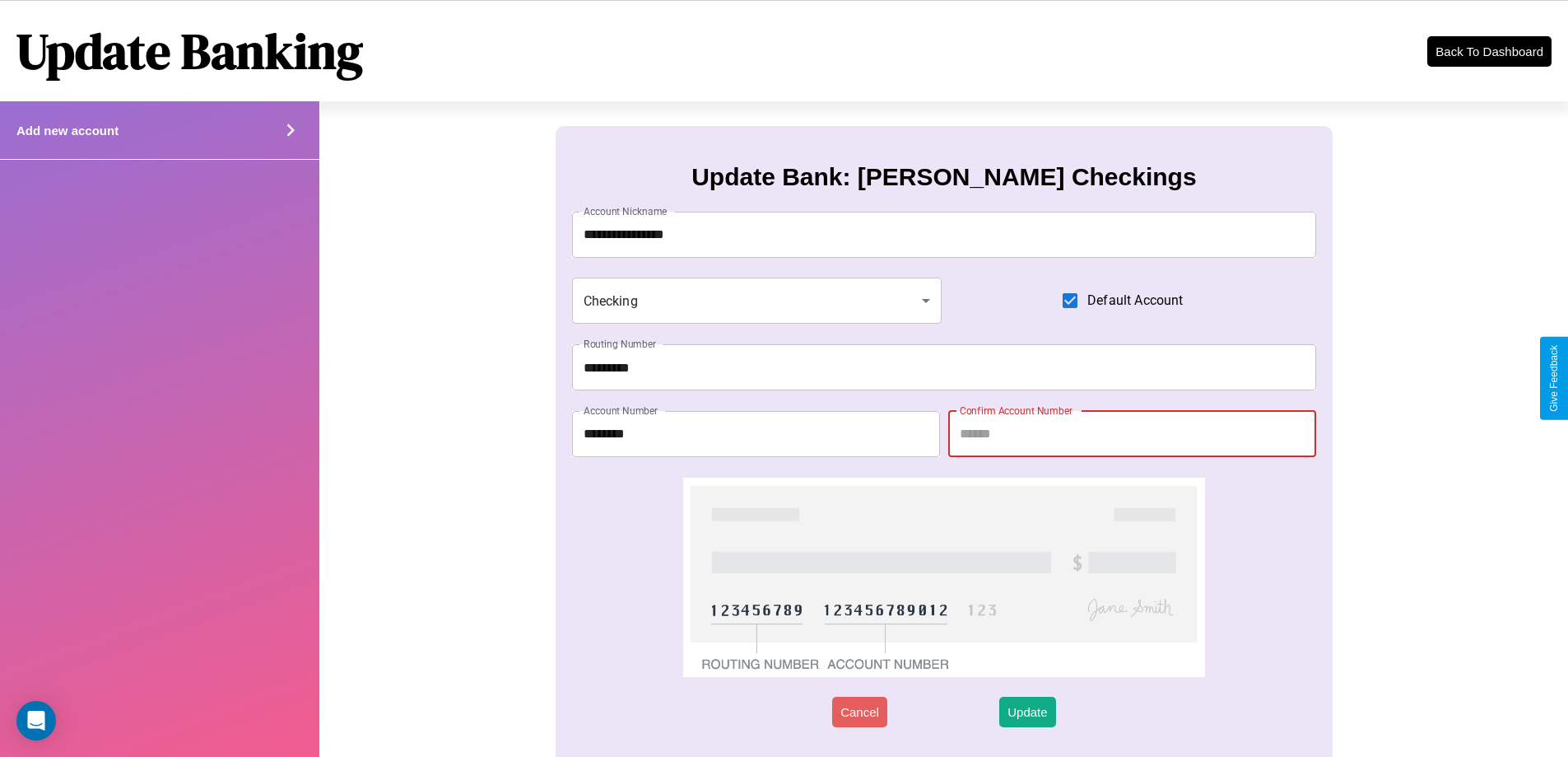
click at [1132, 433] on input "Confirm Account Number" at bounding box center [1133, 434] width 368 height 46
type input "********"
